Goal: Information Seeking & Learning: Learn about a topic

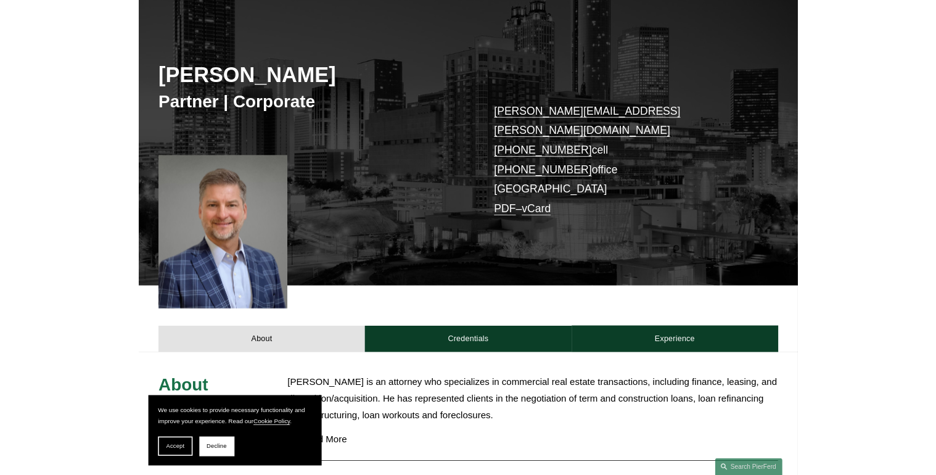
scroll to position [136, 0]
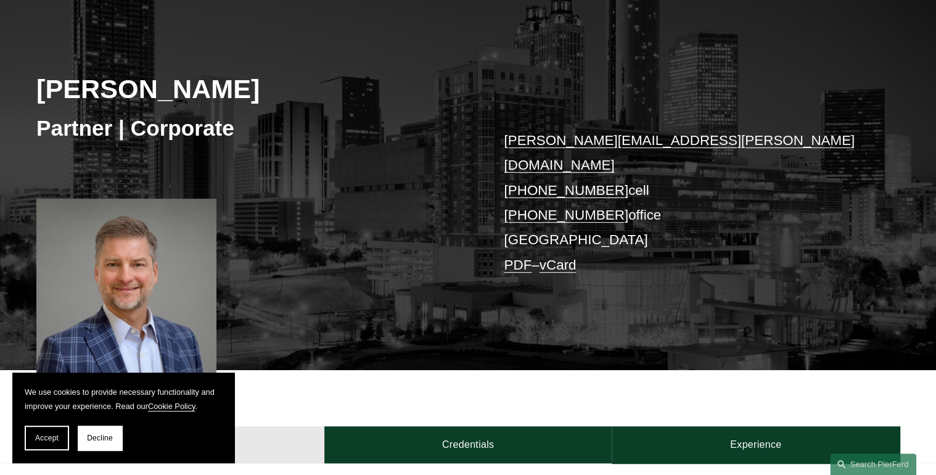
click at [93, 442] on span "Decline" at bounding box center [100, 438] width 26 height 9
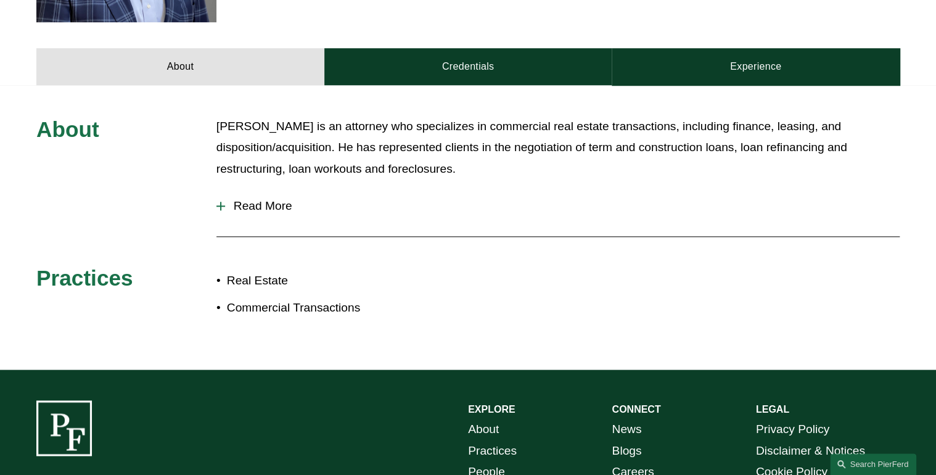
scroll to position [531, 0]
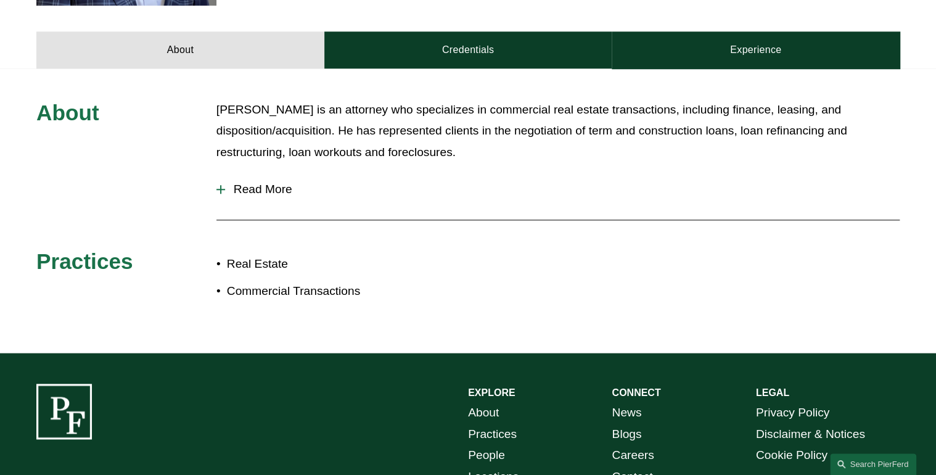
click at [244, 183] on span "Read More" at bounding box center [562, 190] width 675 height 14
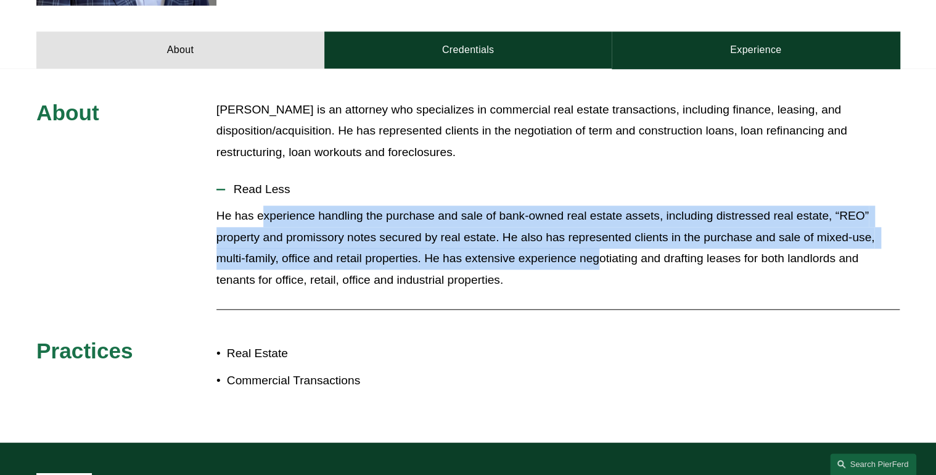
drag, startPoint x: 265, startPoint y: 200, endPoint x: 602, endPoint y: 237, distance: 339.5
click at [602, 237] on p "He has experience handling the purchase and sale of bank-owned real estate asse…" at bounding box center [558, 247] width 683 height 85
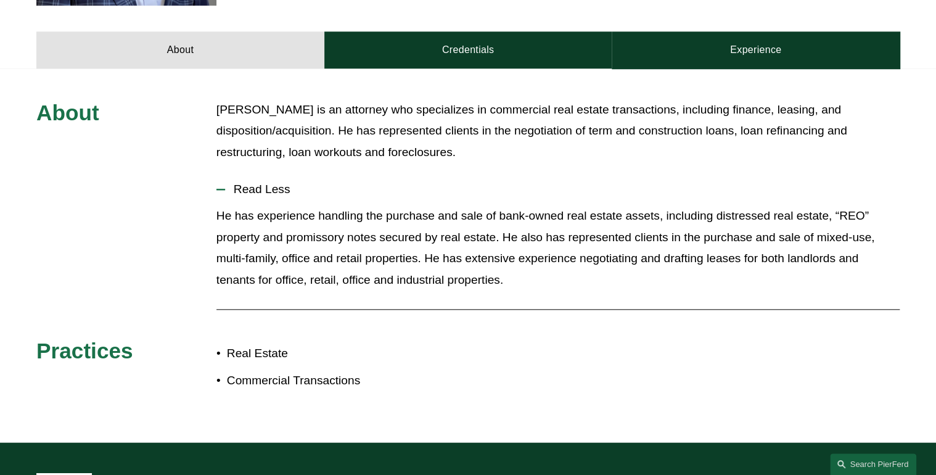
drag, startPoint x: 471, startPoint y: 251, endPoint x: 458, endPoint y: 252, distance: 13.0
click at [458, 252] on p "He has experience handling the purchase and sale of bank-owned real estate asse…" at bounding box center [558, 247] width 683 height 85
drag, startPoint x: 458, startPoint y: 252, endPoint x: 396, endPoint y: 239, distance: 63.6
click at [396, 239] on p "He has experience handling the purchase and sale of bank-owned real estate asse…" at bounding box center [558, 247] width 683 height 85
click at [365, 257] on p "He has experience handling the purchase and sale of bank-owned real estate asse…" at bounding box center [558, 247] width 683 height 85
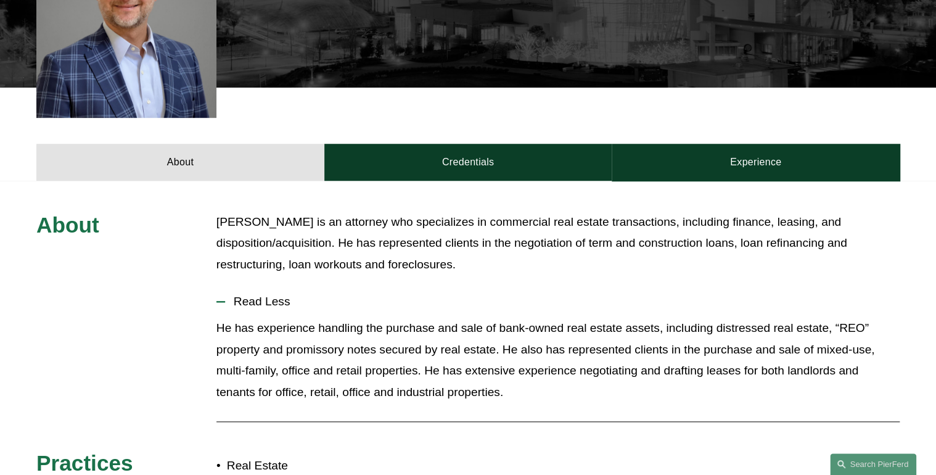
scroll to position [402, 0]
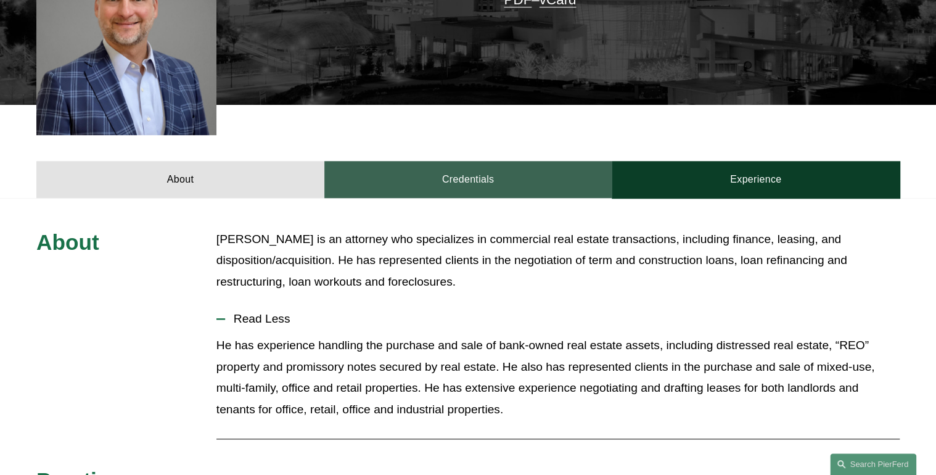
click at [463, 166] on link "Credentials" at bounding box center [468, 179] width 288 height 37
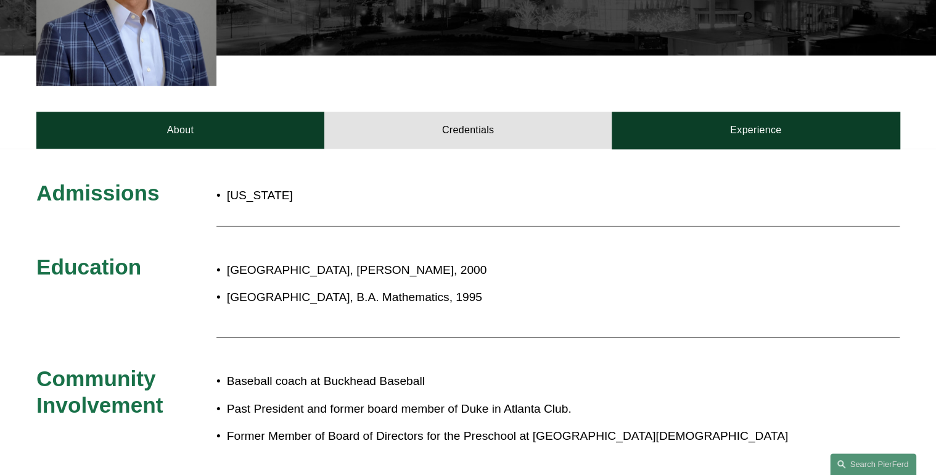
scroll to position [500, 0]
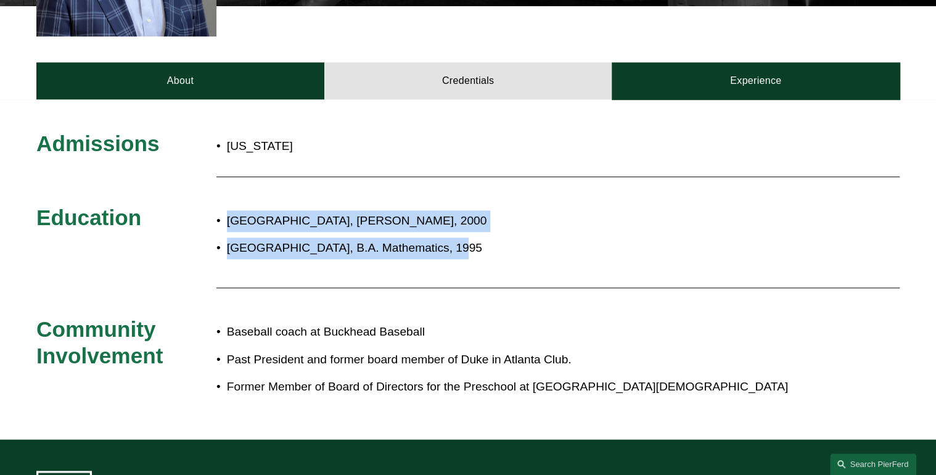
drag, startPoint x: 458, startPoint y: 234, endPoint x: 209, endPoint y: 207, distance: 251.2
click at [209, 207] on div "Admissions Georgia Education Vanderbilt University Law School, J.D., 2000 Duke …" at bounding box center [468, 269] width 936 height 278
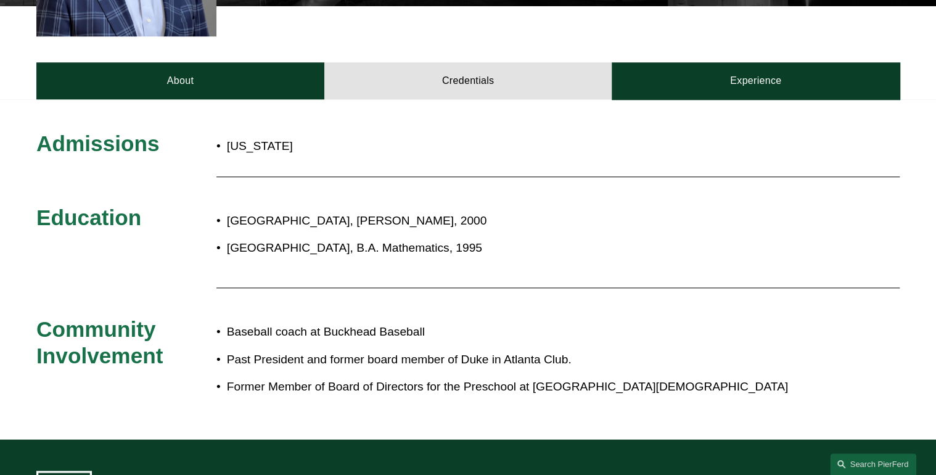
drag, startPoint x: 315, startPoint y: 323, endPoint x: 375, endPoint y: 326, distance: 60.5
click at [318, 321] on p "Baseball coach at Buckhead Baseball" at bounding box center [509, 332] width 565 height 22
click at [429, 321] on p "Baseball coach at Buckhead Baseball" at bounding box center [509, 332] width 565 height 22
click at [388, 280] on div "Admissions Georgia Education Vanderbilt University Law School, J.D., 2000 Duke …" at bounding box center [468, 269] width 936 height 278
drag, startPoint x: 292, startPoint y: 360, endPoint x: 762, endPoint y: 371, distance: 470.2
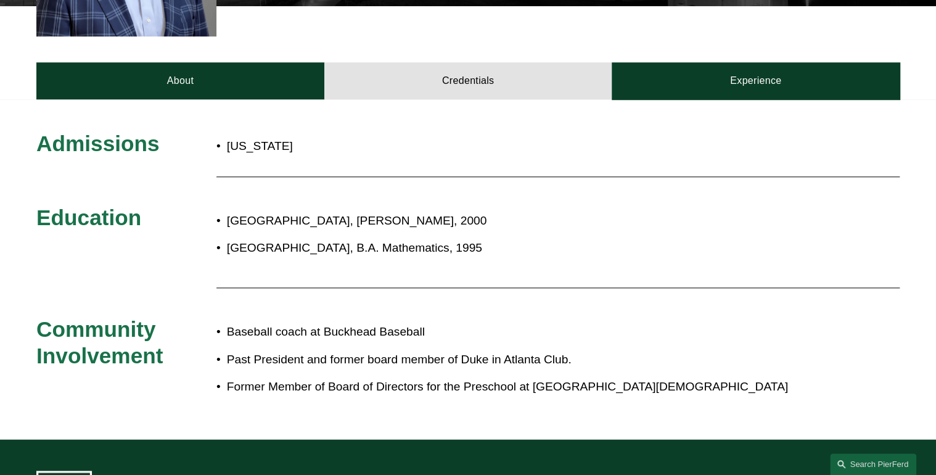
click at [762, 376] on p "Former Member of Board of Directors for the Preschool at Peachtree Road United …" at bounding box center [509, 387] width 565 height 22
click at [761, 376] on p "Former Member of Board of Directors for the Preschool at Peachtree Road United …" at bounding box center [509, 387] width 565 height 22
drag, startPoint x: 737, startPoint y: 370, endPoint x: 683, endPoint y: 379, distance: 53.9
click at [737, 376] on p "Former Member of Board of Directors for the Preschool at Peachtree Road United …" at bounding box center [509, 387] width 565 height 22
click at [353, 376] on p "Former Member of Board of Directors for the Preschool at Peachtree Road United …" at bounding box center [509, 387] width 565 height 22
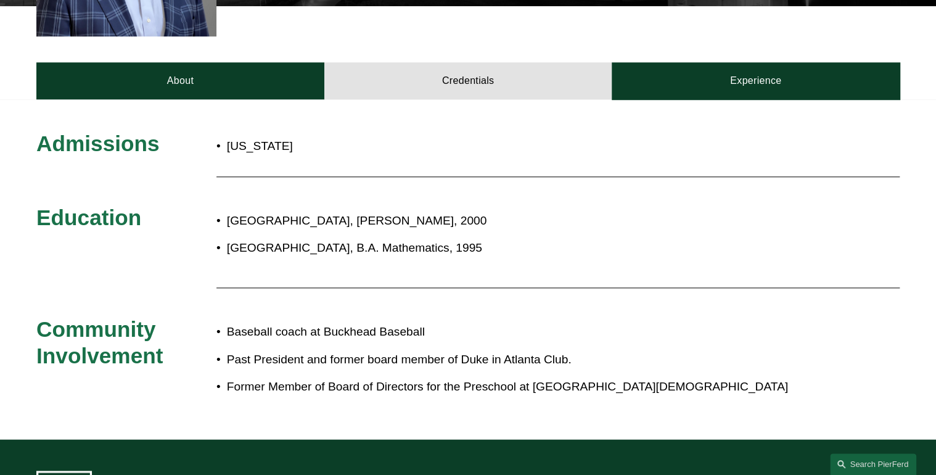
click at [331, 349] on p "Past President and former board member of Duke in Atlanta Club." at bounding box center [509, 360] width 565 height 22
click at [321, 349] on p "Past President and former board member of Duke in Atlanta Club." at bounding box center [509, 360] width 565 height 22
click at [318, 349] on p "Past President and former board member of Duke in Atlanta Club." at bounding box center [509, 360] width 565 height 22
drag, startPoint x: 318, startPoint y: 333, endPoint x: 307, endPoint y: 334, distance: 11.2
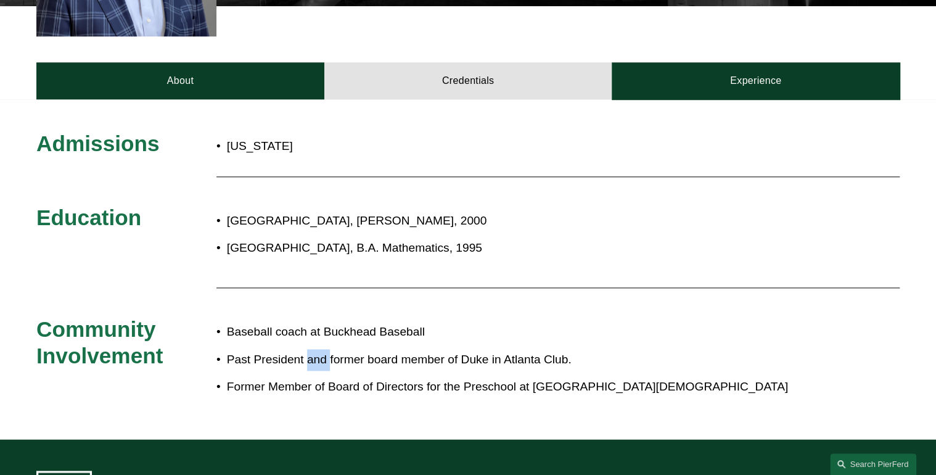
click at [307, 349] on p "Past President and former board member of Duke in Atlanta Club." at bounding box center [509, 360] width 565 height 22
click at [477, 349] on p "Past President and former board member of Duke in Atlanta Club." at bounding box center [509, 360] width 565 height 22
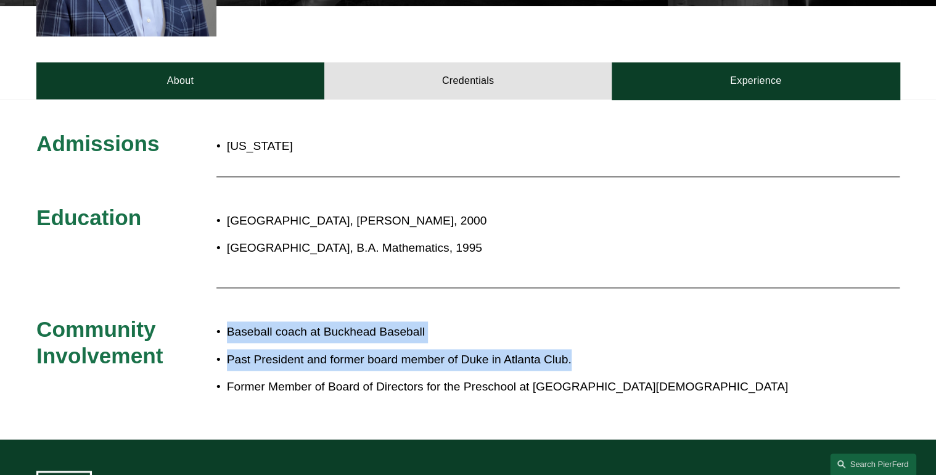
drag, startPoint x: 592, startPoint y: 341, endPoint x: 200, endPoint y: 332, distance: 391.8
click at [200, 332] on div "Admissions Georgia Education Vanderbilt University Law School, J.D., 2000 Duke …" at bounding box center [468, 269] width 936 height 278
drag, startPoint x: 200, startPoint y: 332, endPoint x: 322, endPoint y: 323, distance: 122.5
click at [322, 323] on p "Baseball coach at Buckhead Baseball" at bounding box center [509, 332] width 565 height 22
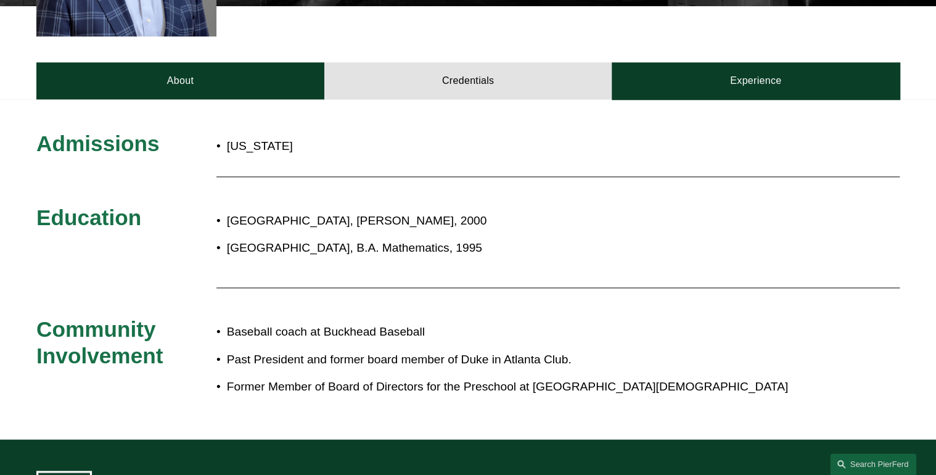
drag, startPoint x: 540, startPoint y: 294, endPoint x: 550, endPoint y: 294, distance: 9.9
click at [543, 294] on div "Admissions Georgia Education Vanderbilt University Law School, J.D., 2000 Duke …" at bounding box center [468, 269] width 936 height 278
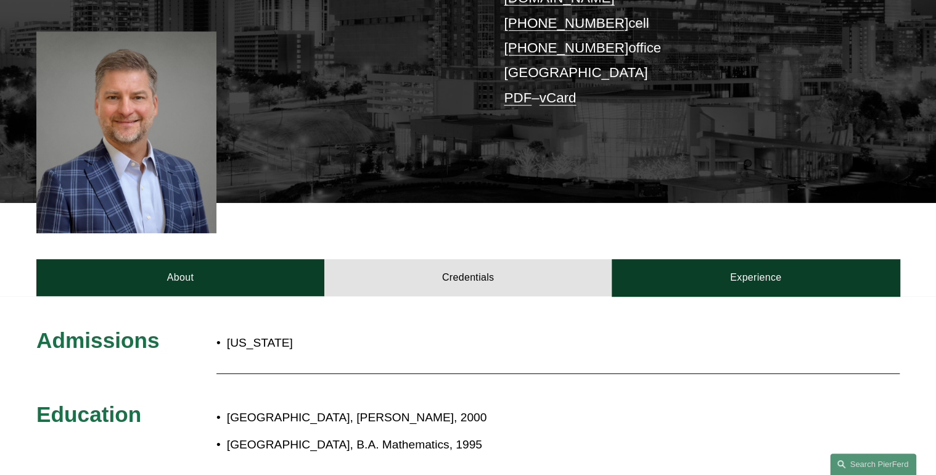
scroll to position [303, 0]
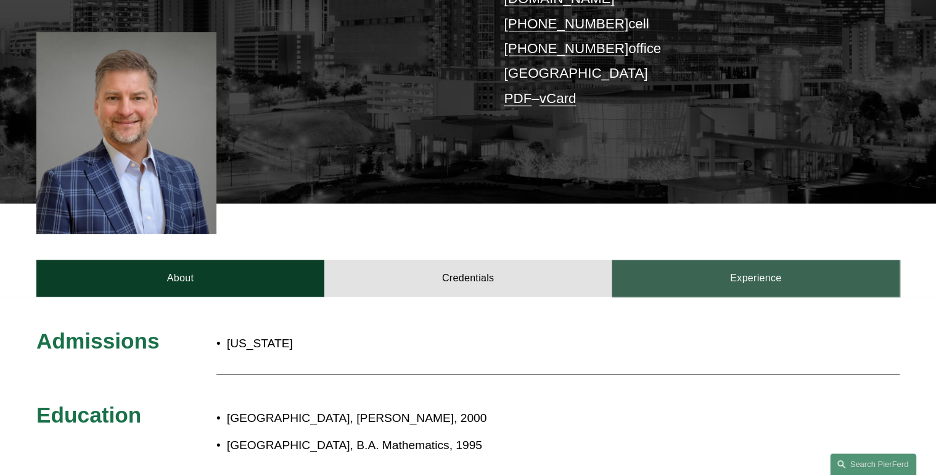
click at [714, 260] on link "Experience" at bounding box center [756, 278] width 288 height 37
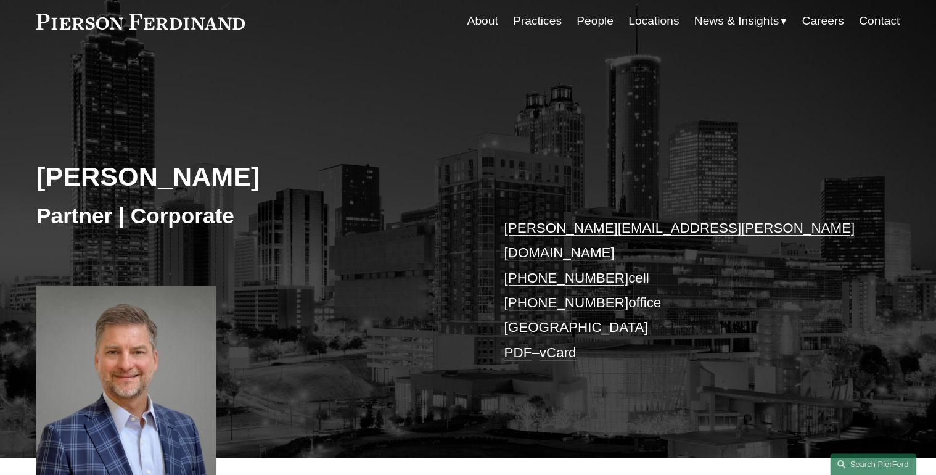
scroll to position [0, 0]
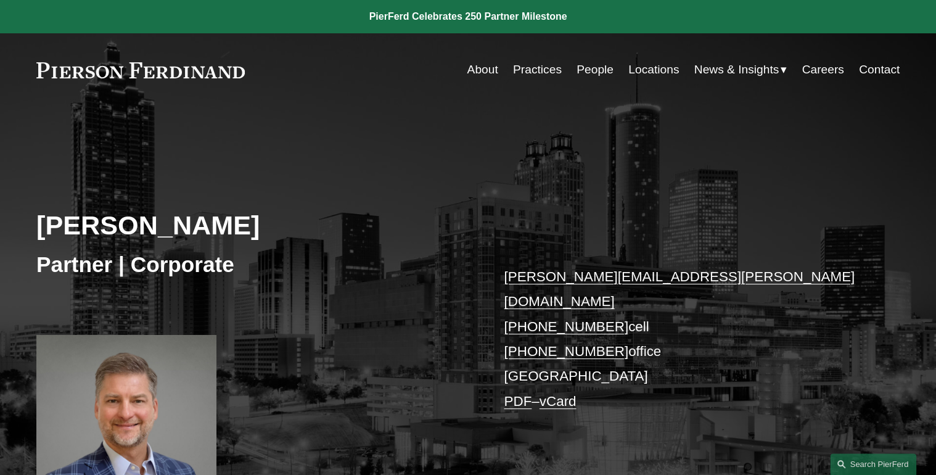
click at [139, 66] on link at bounding box center [140, 70] width 209 height 16
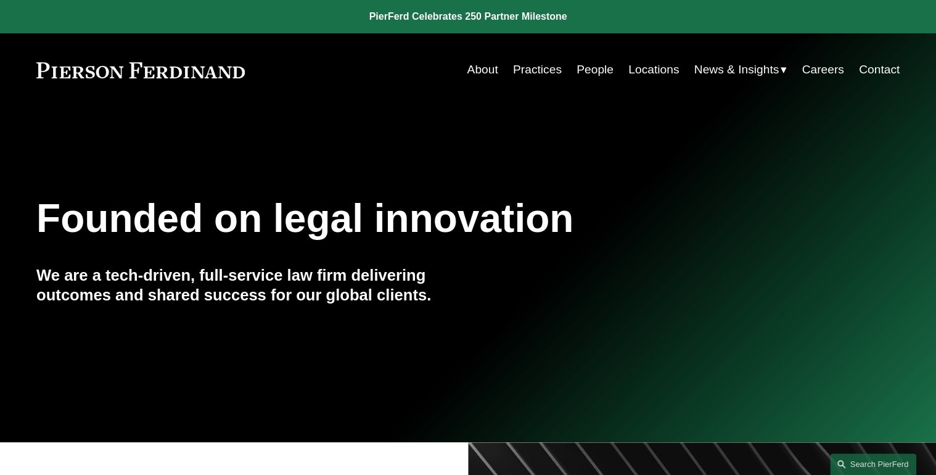
click at [543, 72] on link "Practices" at bounding box center [537, 69] width 49 height 23
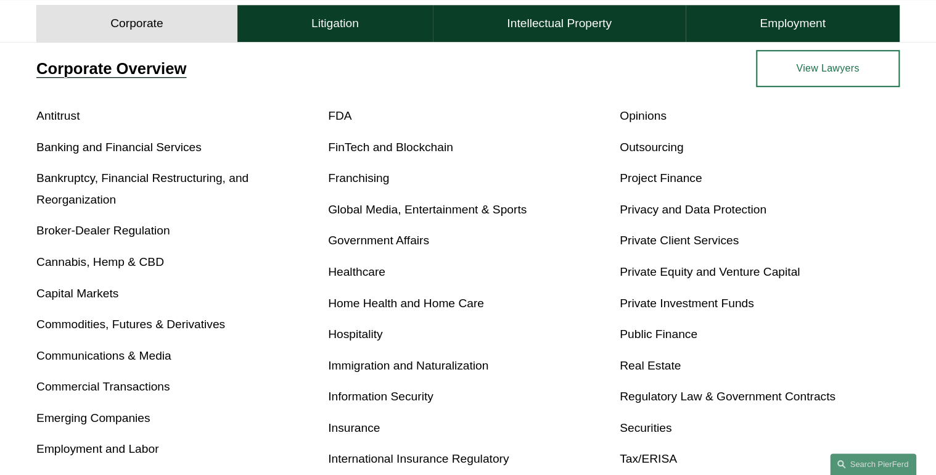
scroll to position [493, 0]
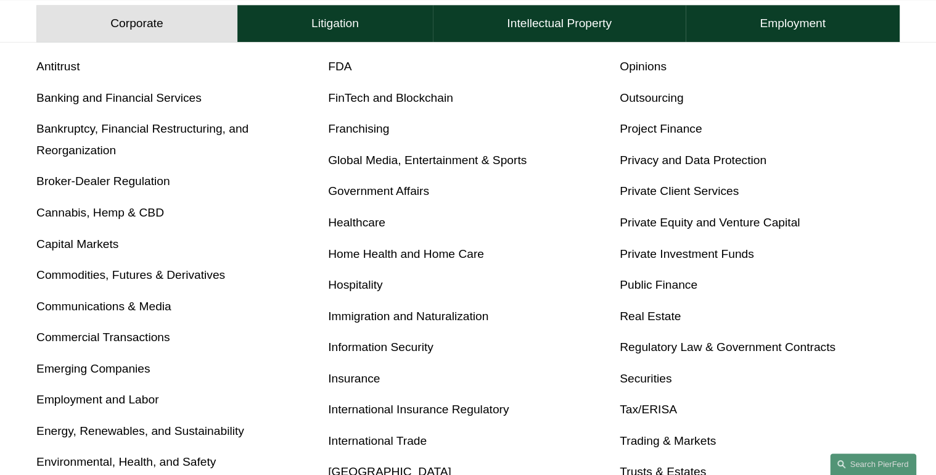
click at [342, 65] on link "FDA" at bounding box center [339, 66] width 23 height 13
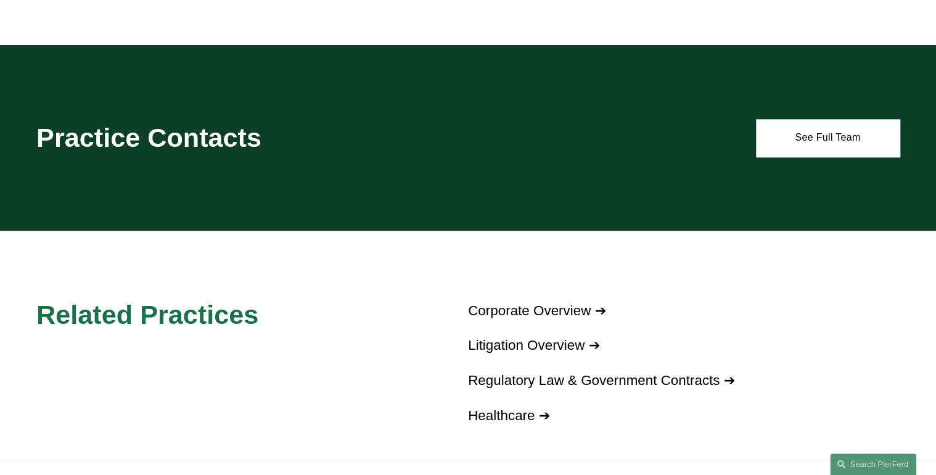
scroll to position [790, 0]
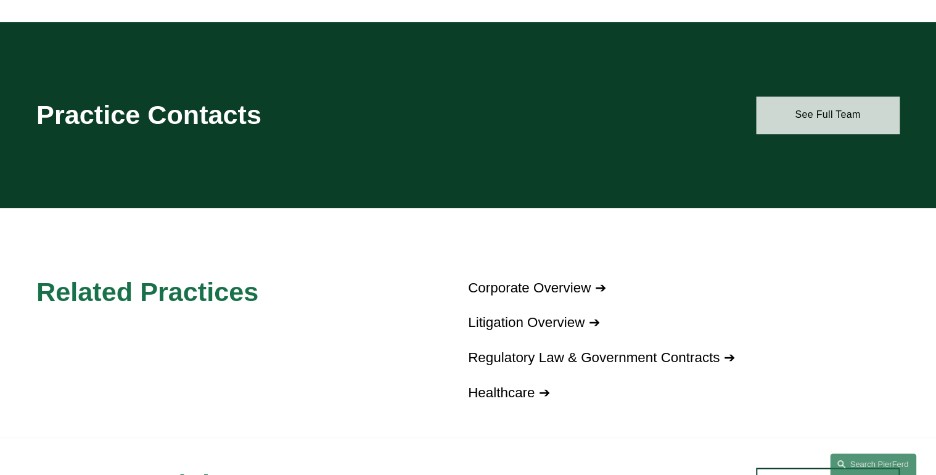
click at [852, 118] on link "See Full Team" at bounding box center [828, 114] width 144 height 37
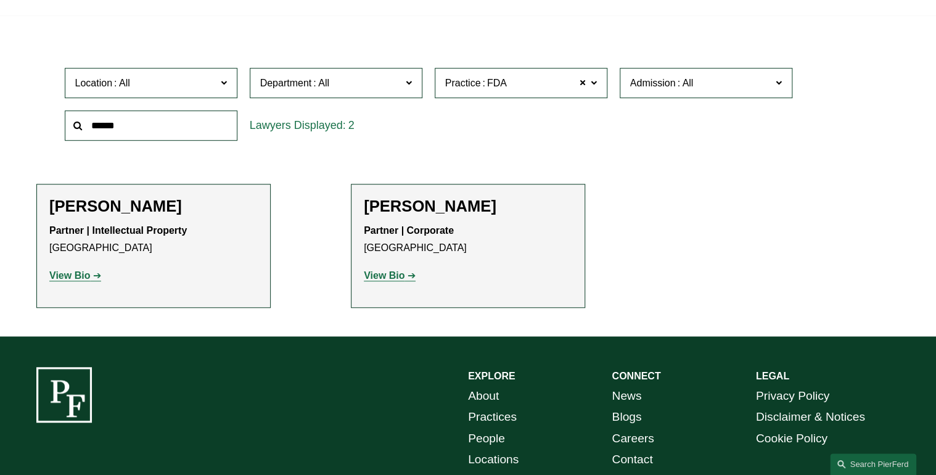
scroll to position [345, 0]
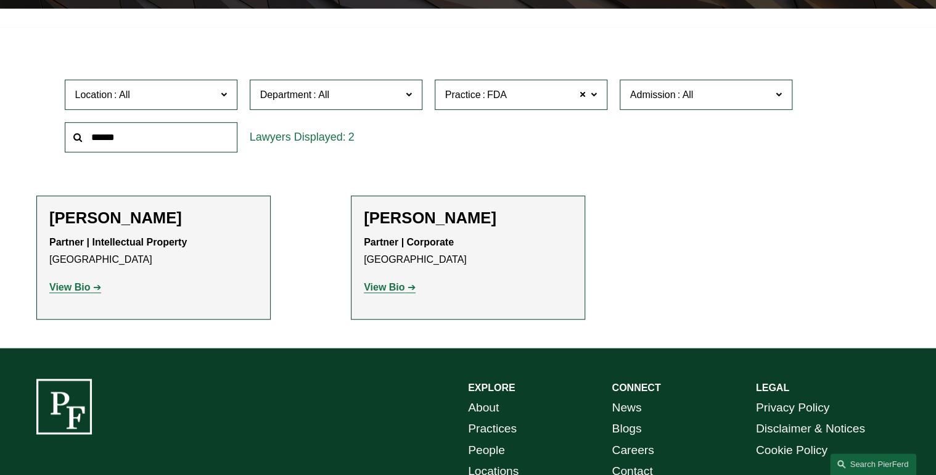
click at [395, 286] on strong "View Bio" at bounding box center [384, 287] width 41 height 10
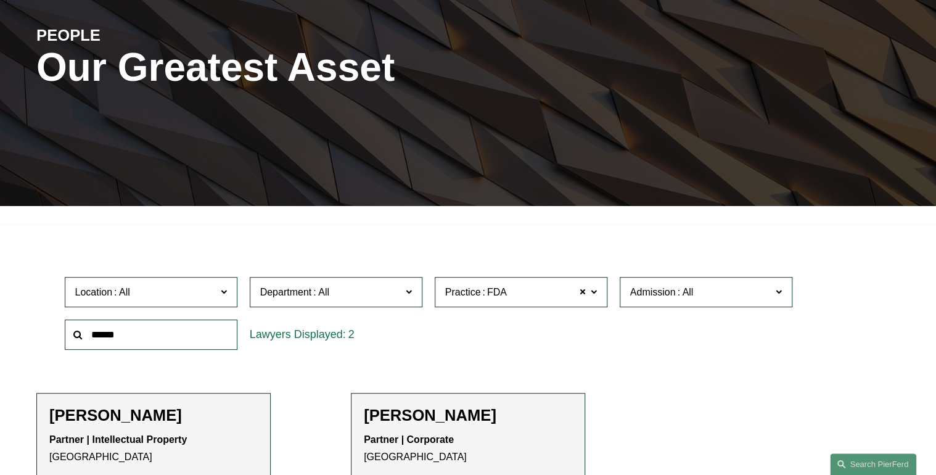
scroll to position [0, 0]
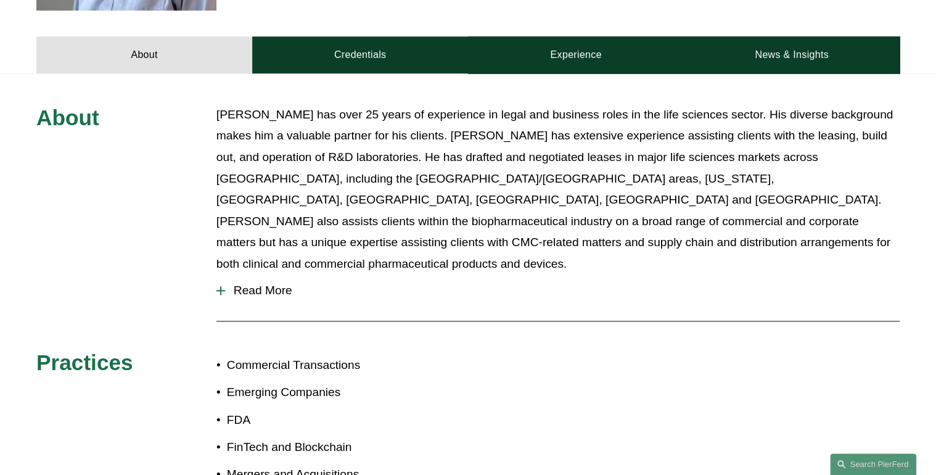
scroll to position [543, 0]
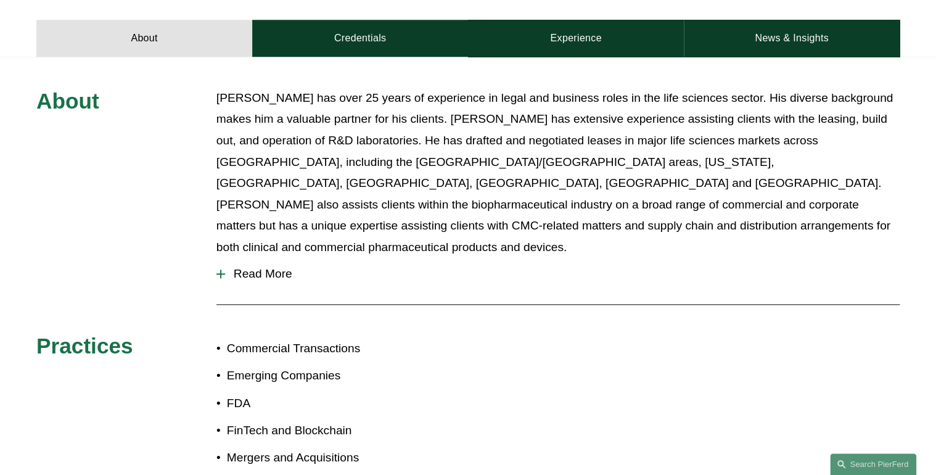
click at [255, 267] on span "Read More" at bounding box center [562, 274] width 675 height 14
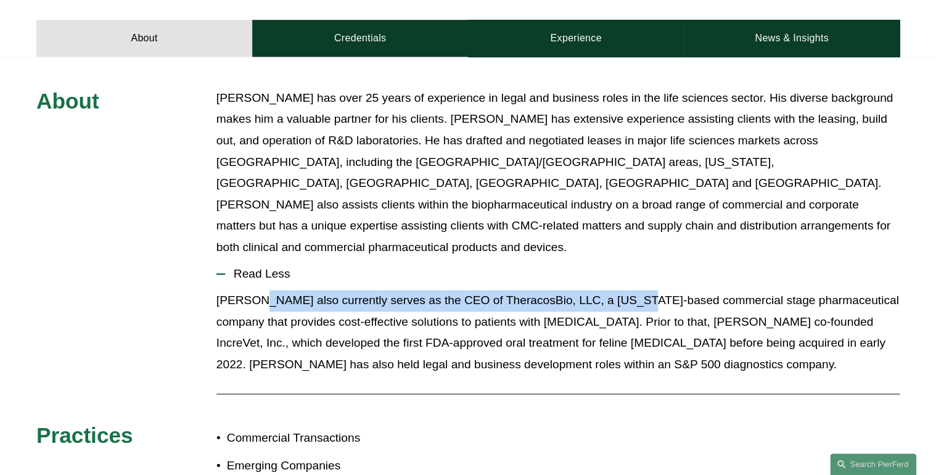
drag, startPoint x: 254, startPoint y: 281, endPoint x: 633, endPoint y: 268, distance: 379.6
click at [633, 290] on p "[PERSON_NAME] also currently serves as the CEO of TheracosBio, LLC, a [US_STATE…" at bounding box center [558, 332] width 683 height 85
drag, startPoint x: 633, startPoint y: 268, endPoint x: 589, endPoint y: 276, distance: 44.5
click at [589, 290] on p "[PERSON_NAME] also currently serves as the CEO of TheracosBio, LLC, a [US_STATE…" at bounding box center [558, 332] width 683 height 85
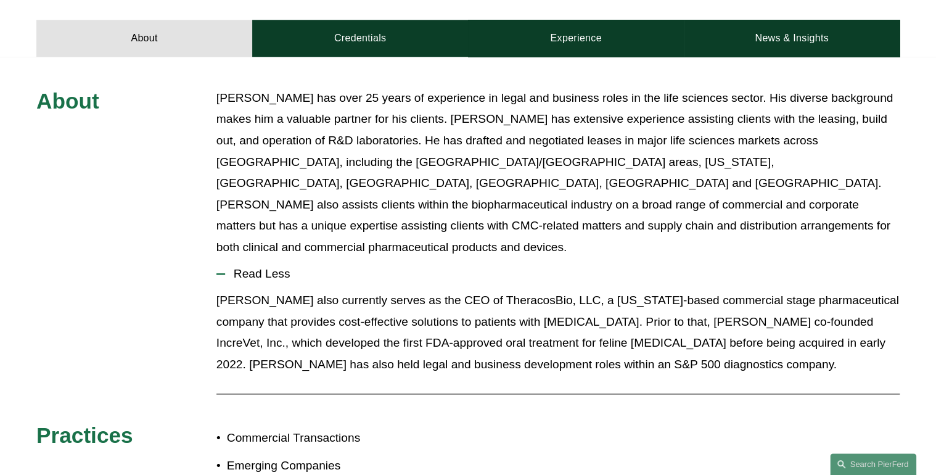
click at [471, 290] on p "[PERSON_NAME] also currently serves as the CEO of TheracosBio, LLC, a [US_STATE…" at bounding box center [558, 332] width 683 height 85
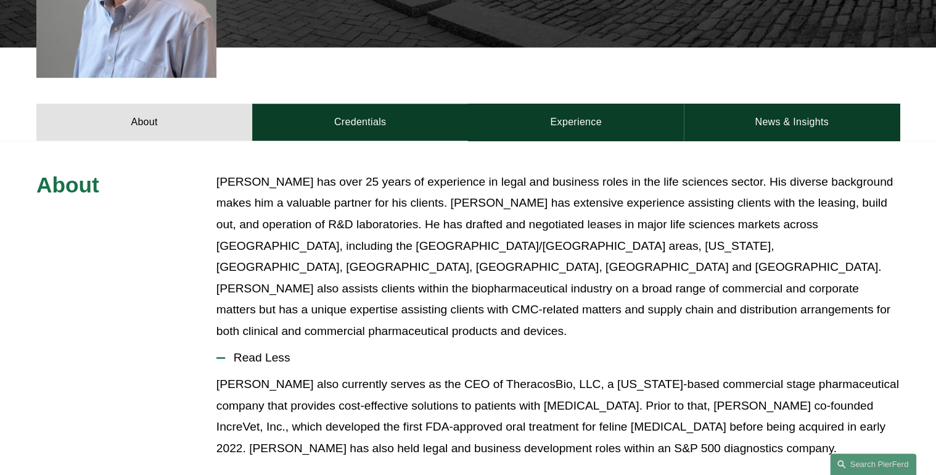
scroll to position [266, 0]
